Goal: Task Accomplishment & Management: Complete application form

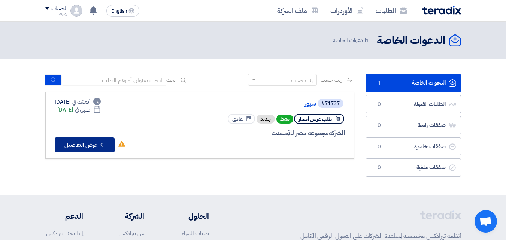
click at [82, 142] on button "Check details عرض التفاصيل" at bounding box center [85, 144] width 60 height 15
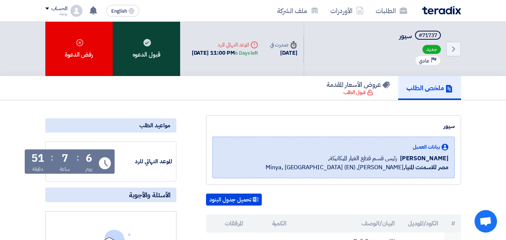
click at [141, 52] on div "قبول الدعوه" at bounding box center [146, 49] width 67 height 54
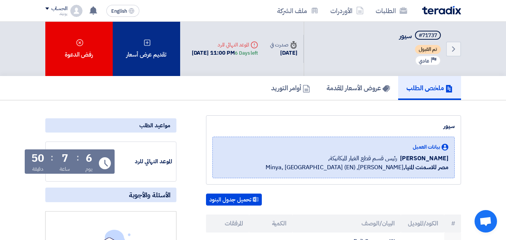
click at [146, 35] on div "تقديم عرض أسعار" at bounding box center [146, 49] width 67 height 54
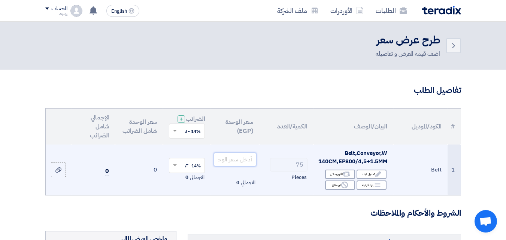
click at [233, 166] on input "number" at bounding box center [235, 159] width 42 height 13
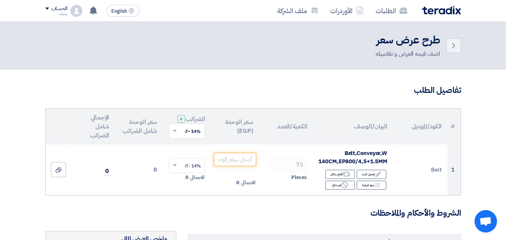
click at [204, 85] on h3 "تفاصيل الطلب" at bounding box center [253, 91] width 416 height 12
click at [453, 46] on icon "Back" at bounding box center [453, 45] width 9 height 9
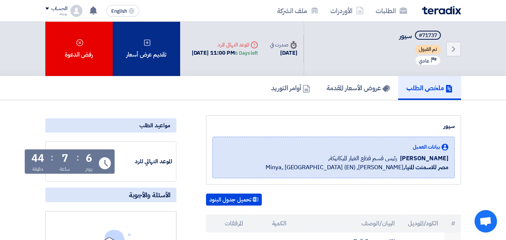
click at [150, 41] on use at bounding box center [147, 42] width 6 height 6
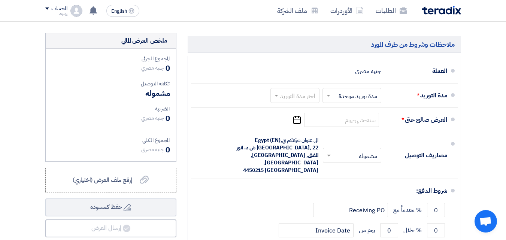
scroll to position [187, 0]
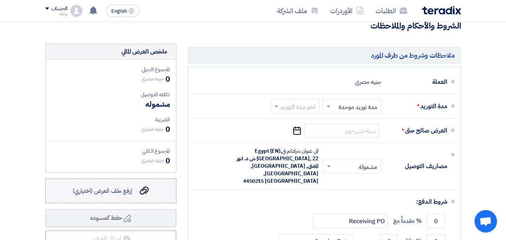
click at [155, 192] on label "إرفع ملف العرض (اختياري) إرفع ملف العرض (اختياري)" at bounding box center [110, 191] width 131 height 25
click at [0, 0] on input "إرفع ملف العرض (اختياري) إرفع ملف العرض (اختياري)" at bounding box center [0, 0] width 0 height 0
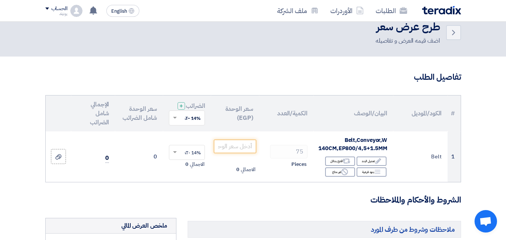
scroll to position [0, 0]
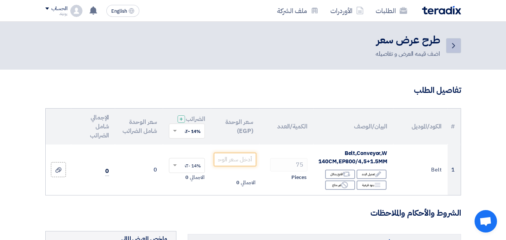
click at [456, 47] on icon "Back" at bounding box center [453, 45] width 9 height 9
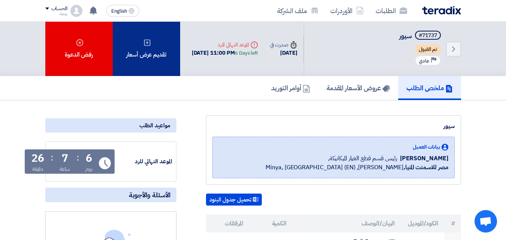
click at [148, 55] on div "تقديم عرض أسعار" at bounding box center [146, 49] width 67 height 54
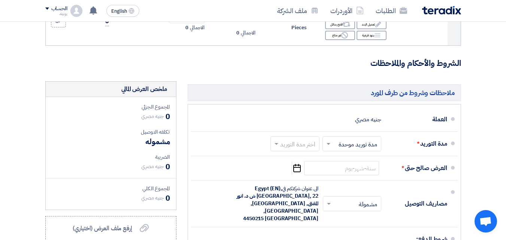
scroll to position [225, 0]
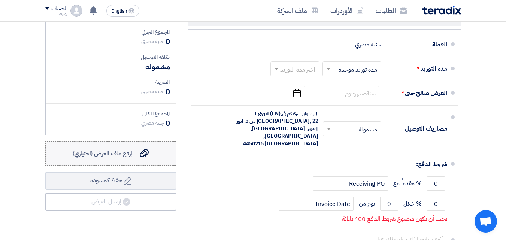
click at [113, 158] on span "إرفع ملف العرض (اختياري)" at bounding box center [103, 153] width 60 height 9
click at [0, 0] on input "إرفع ملف العرض (اختياري) إرفع ملف العرض (اختياري)" at bounding box center [0, 0] width 0 height 0
click at [148, 155] on icon "إرفع ملف العرض (اختياري)" at bounding box center [144, 153] width 9 height 9
click at [0, 0] on input "إرفع ملف العرض (اختياري) إرفع ملف العرض (اختياري)" at bounding box center [0, 0] width 0 height 0
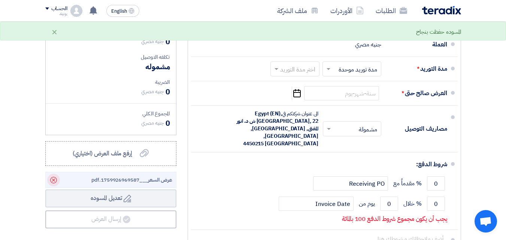
click at [54, 183] on icon "Delete" at bounding box center [53, 180] width 13 height 13
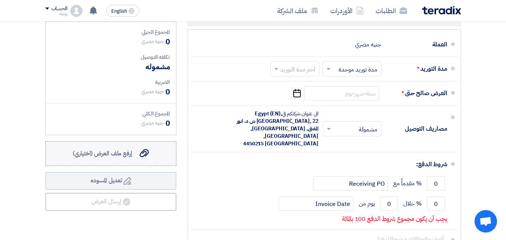
click at [132, 156] on span "إرفع ملف العرض (اختياري)" at bounding box center [103, 153] width 60 height 9
click at [0, 0] on input "إرفع ملف العرض (اختياري) إرفع ملف العرض (اختياري)" at bounding box center [0, 0] width 0 height 0
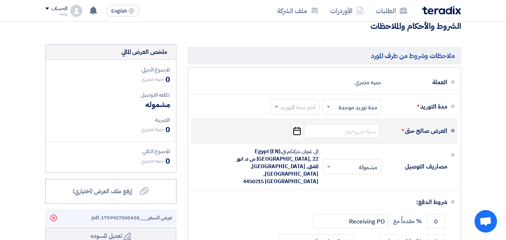
scroll to position [187, 0]
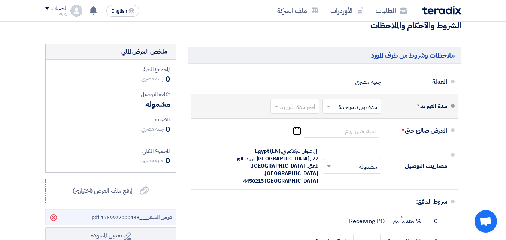
click at [274, 110] on span at bounding box center [275, 106] width 9 height 7
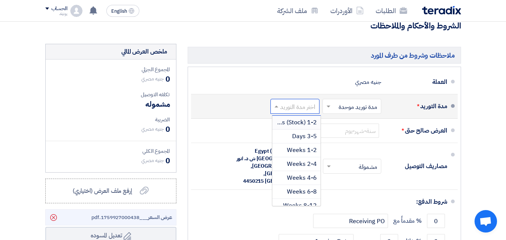
click at [300, 127] on span "1-2 Days (Stock)" at bounding box center [293, 122] width 45 height 9
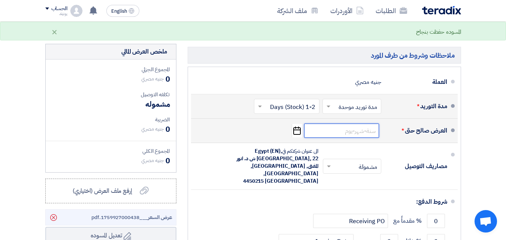
click at [368, 136] on input at bounding box center [341, 131] width 75 height 14
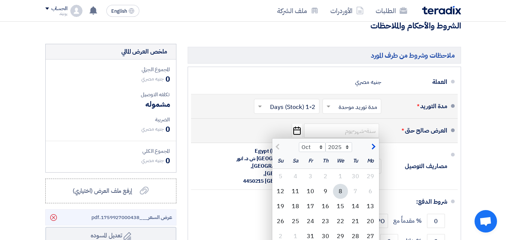
click at [296, 135] on use "button" at bounding box center [296, 131] width 7 height 8
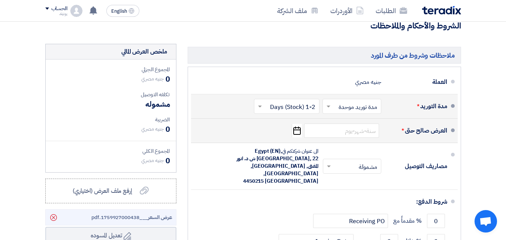
click at [296, 134] on icon "Pick a date" at bounding box center [297, 130] width 10 height 13
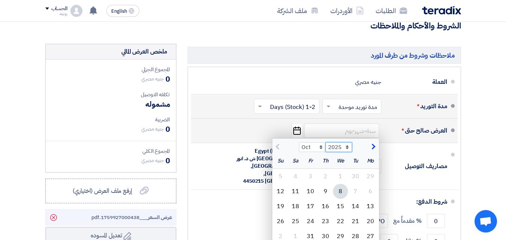
click at [335, 152] on select "2025 2026 2027 2028 2029 2030 2031 2032 2033 2034 2035" at bounding box center [338, 147] width 27 height 10
click at [325, 148] on select "2025 2026 2027 2028 2029 2030 2031 2032 2033 2034 2035" at bounding box center [338, 147] width 27 height 10
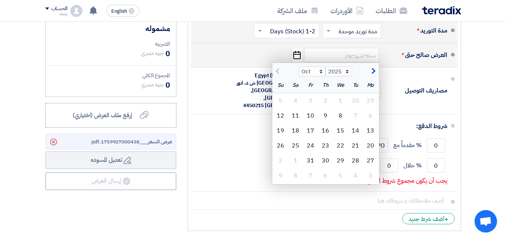
scroll to position [262, 0]
click at [370, 63] on input at bounding box center [341, 56] width 75 height 14
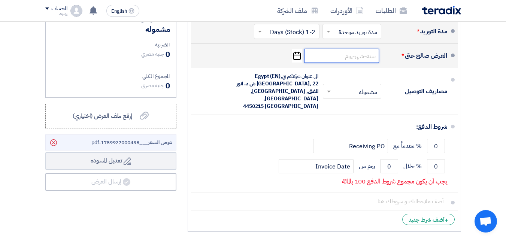
click at [358, 63] on input at bounding box center [341, 56] width 75 height 14
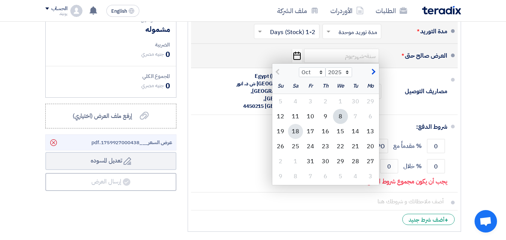
click at [296, 138] on div "18" at bounding box center [295, 131] width 15 height 15
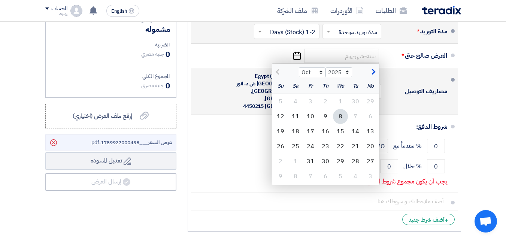
type input "[DATE]"
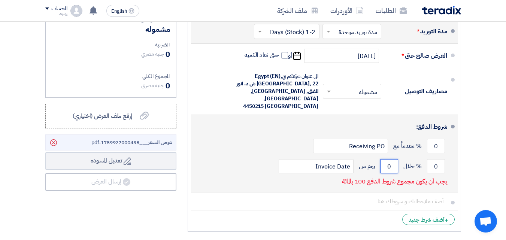
click at [383, 166] on input "0" at bounding box center [389, 166] width 18 height 14
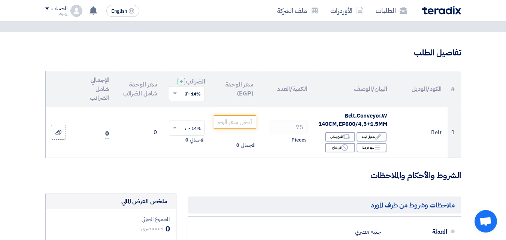
scroll to position [0, 0]
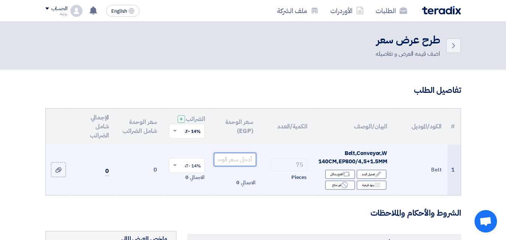
click at [236, 163] on input "number" at bounding box center [235, 159] width 42 height 13
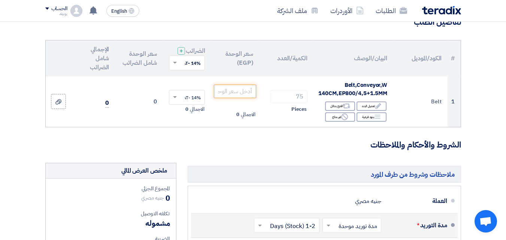
scroll to position [3, 0]
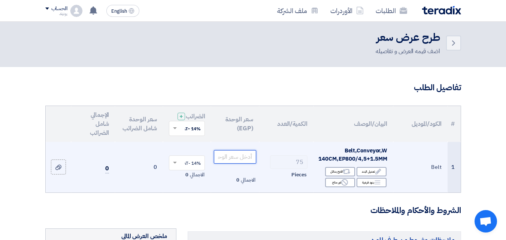
click at [226, 162] on input "number" at bounding box center [235, 156] width 42 height 13
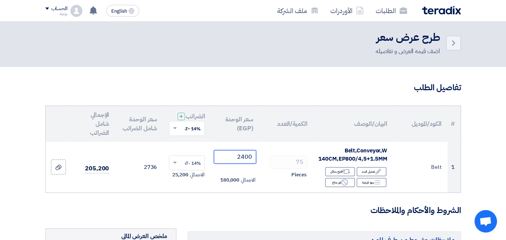
type input "2400"
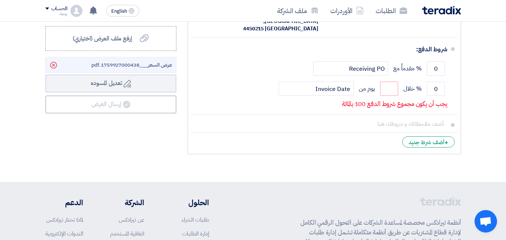
scroll to position [302, 0]
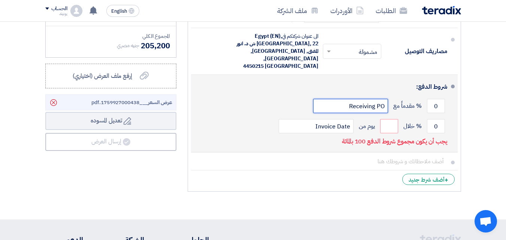
click at [360, 105] on input "Receiving PO" at bounding box center [350, 106] width 75 height 14
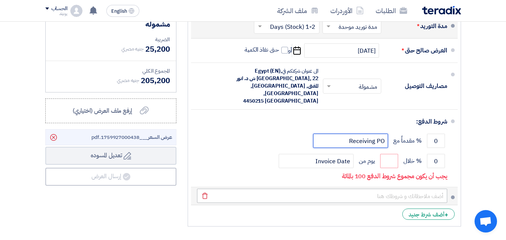
scroll to position [265, 0]
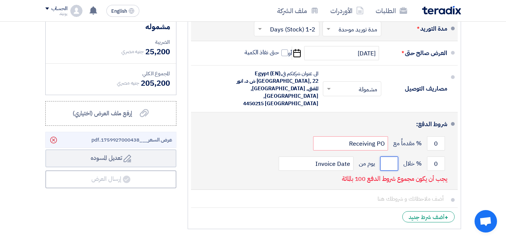
click at [386, 160] on input "number" at bounding box center [389, 164] width 18 height 14
drag, startPoint x: 384, startPoint y: 162, endPoint x: 395, endPoint y: 162, distance: 11.6
click at [395, 162] on input "number" at bounding box center [389, 164] width 18 height 14
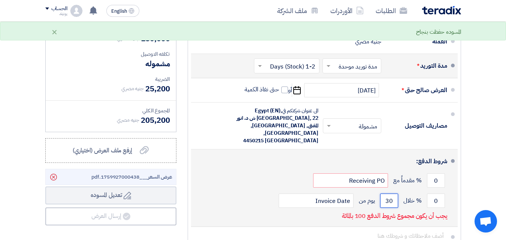
scroll to position [227, 0]
type input "30"
click at [438, 198] on input "0" at bounding box center [436, 201] width 18 height 14
drag, startPoint x: 440, startPoint y: 199, endPoint x: 427, endPoint y: 199, distance: 12.7
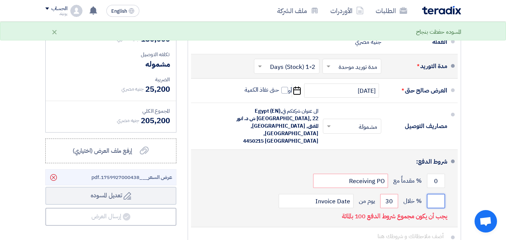
click at [427, 199] on input "number" at bounding box center [436, 201] width 18 height 14
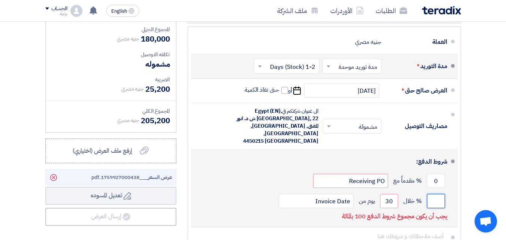
drag, startPoint x: 440, startPoint y: 199, endPoint x: 437, endPoint y: 195, distance: 5.6
click at [437, 195] on input "number" at bounding box center [436, 201] width 18 height 14
click at [435, 189] on div "0 % مقدماً مع Receiving PO" at bounding box center [322, 181] width 250 height 20
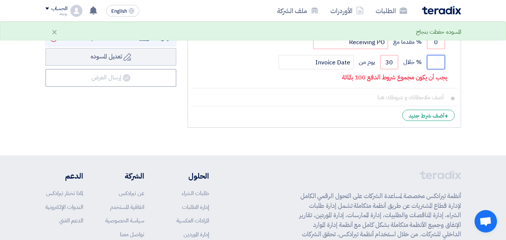
scroll to position [452, 0]
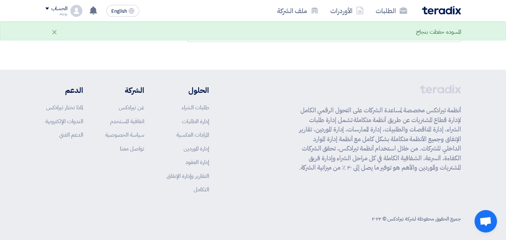
drag, startPoint x: 429, startPoint y: 201, endPoint x: 421, endPoint y: 253, distance: 53.1
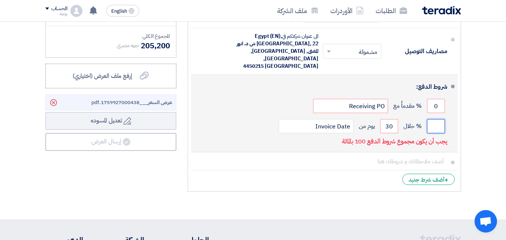
scroll to position [0, -1]
drag, startPoint x: 442, startPoint y: 125, endPoint x: 428, endPoint y: 125, distance: 13.9
click at [428, 125] on input "number" at bounding box center [436, 126] width 18 height 14
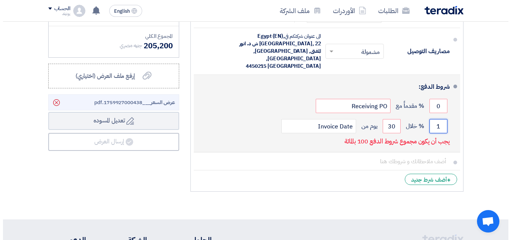
scroll to position [0, 0]
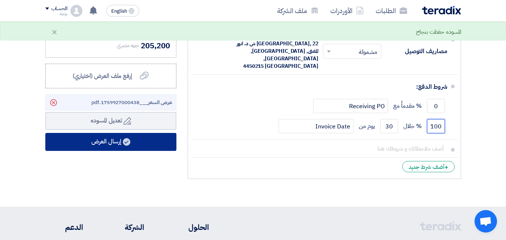
type input "100"
click at [106, 146] on button "إرسال العرض" at bounding box center [110, 142] width 131 height 18
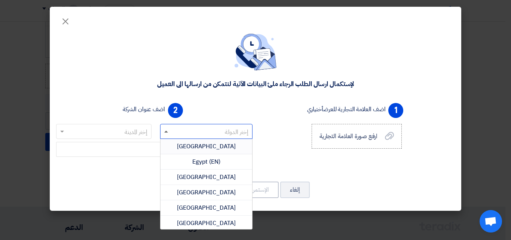
click at [167, 131] on span at bounding box center [166, 132] width 4 height 2
click at [210, 146] on span "[GEOGRAPHIC_DATA]" at bounding box center [206, 146] width 59 height 9
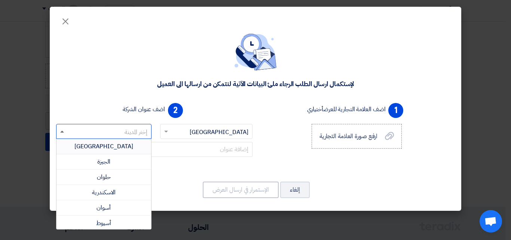
click at [63, 132] on span at bounding box center [62, 132] width 4 height 2
click at [109, 146] on span "[GEOGRAPHIC_DATA]" at bounding box center [104, 146] width 59 height 9
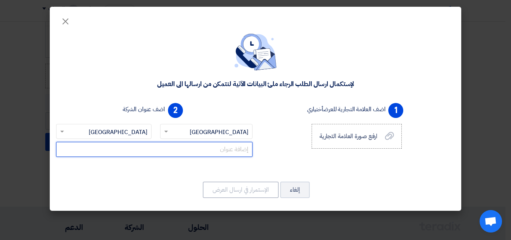
click at [195, 147] on input "text" at bounding box center [154, 149] width 197 height 15
click at [211, 148] on input "text" at bounding box center [154, 149] width 197 height 15
click at [106, 146] on input "text" at bounding box center [154, 149] width 197 height 15
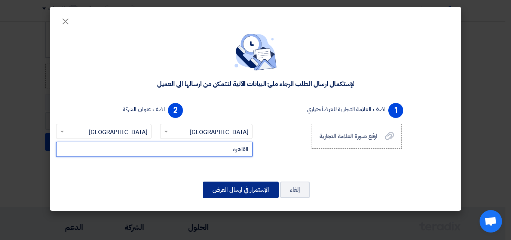
type input "القاهره"
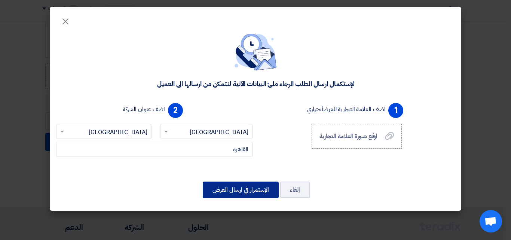
click at [241, 189] on button "الإستمرار في ارسال العرض" at bounding box center [241, 190] width 76 height 16
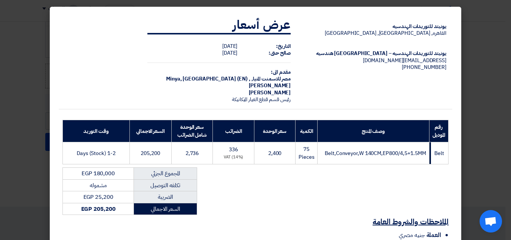
scroll to position [111, 0]
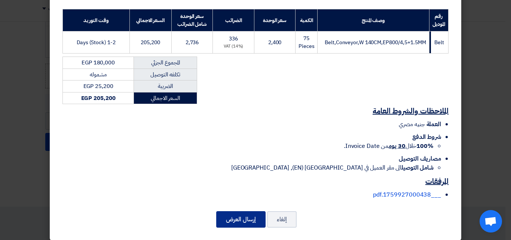
click at [239, 212] on button "إرسال العرض" at bounding box center [240, 219] width 49 height 16
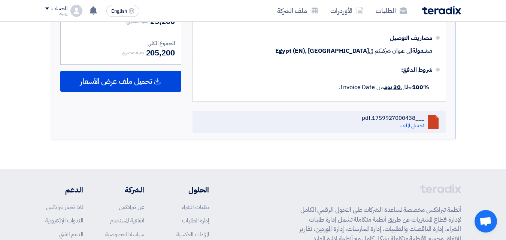
scroll to position [393, 0]
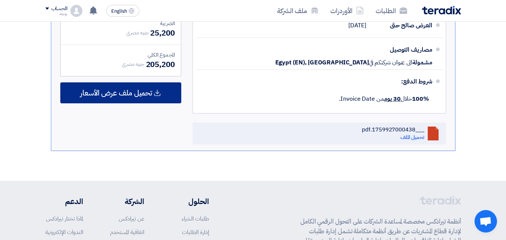
click at [125, 92] on span "تحميل ملف عرض الأسعار" at bounding box center [116, 92] width 72 height 7
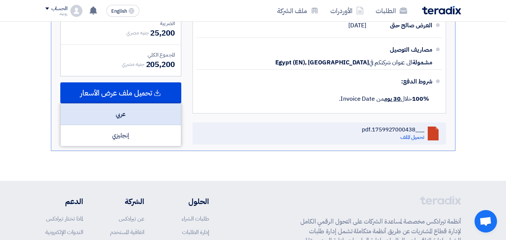
click at [123, 116] on div "عربي" at bounding box center [121, 114] width 120 height 21
click at [132, 113] on div "عربي" at bounding box center [121, 114] width 120 height 21
